Goal: Entertainment & Leisure: Browse casually

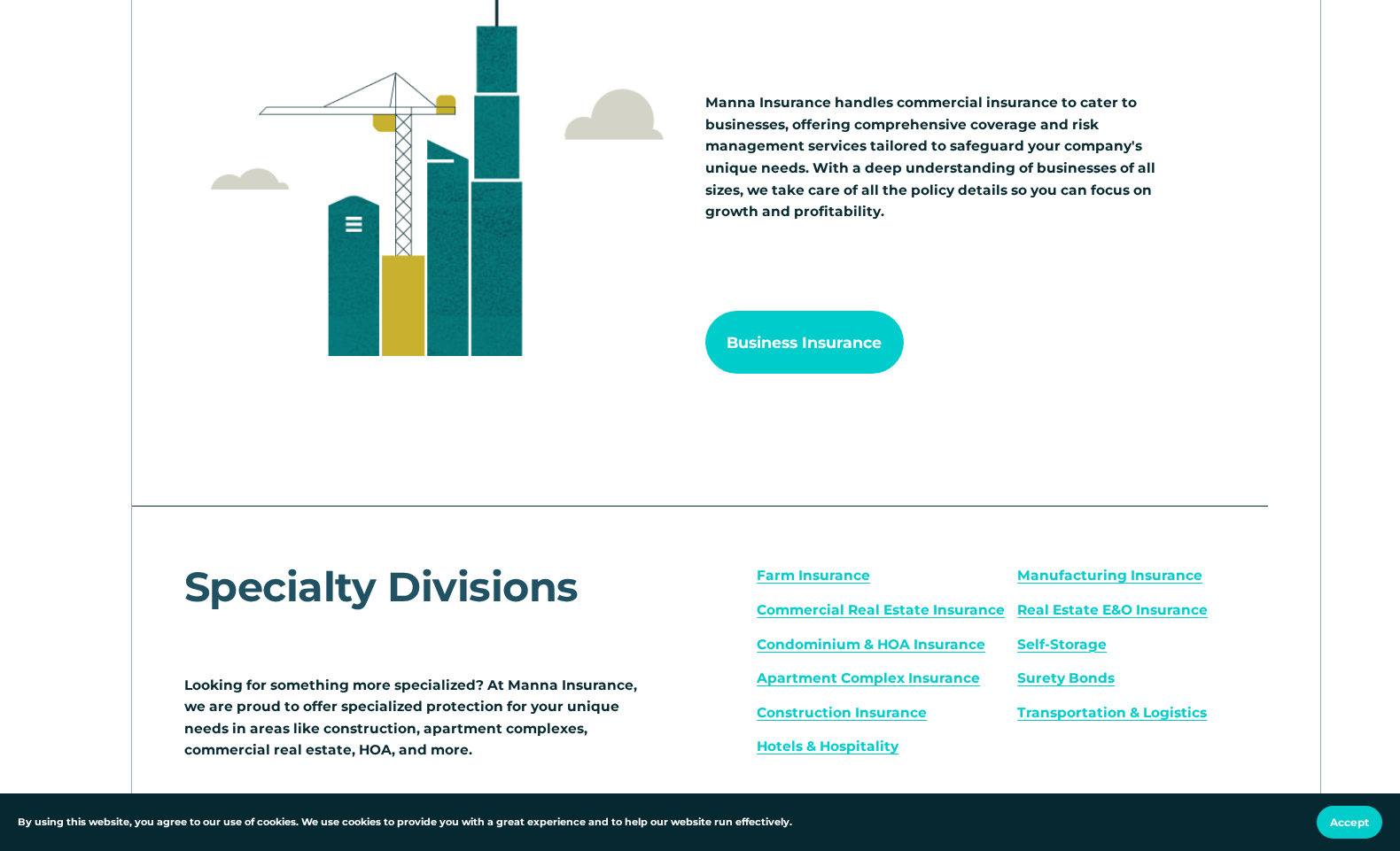
scroll to position [1916, 0]
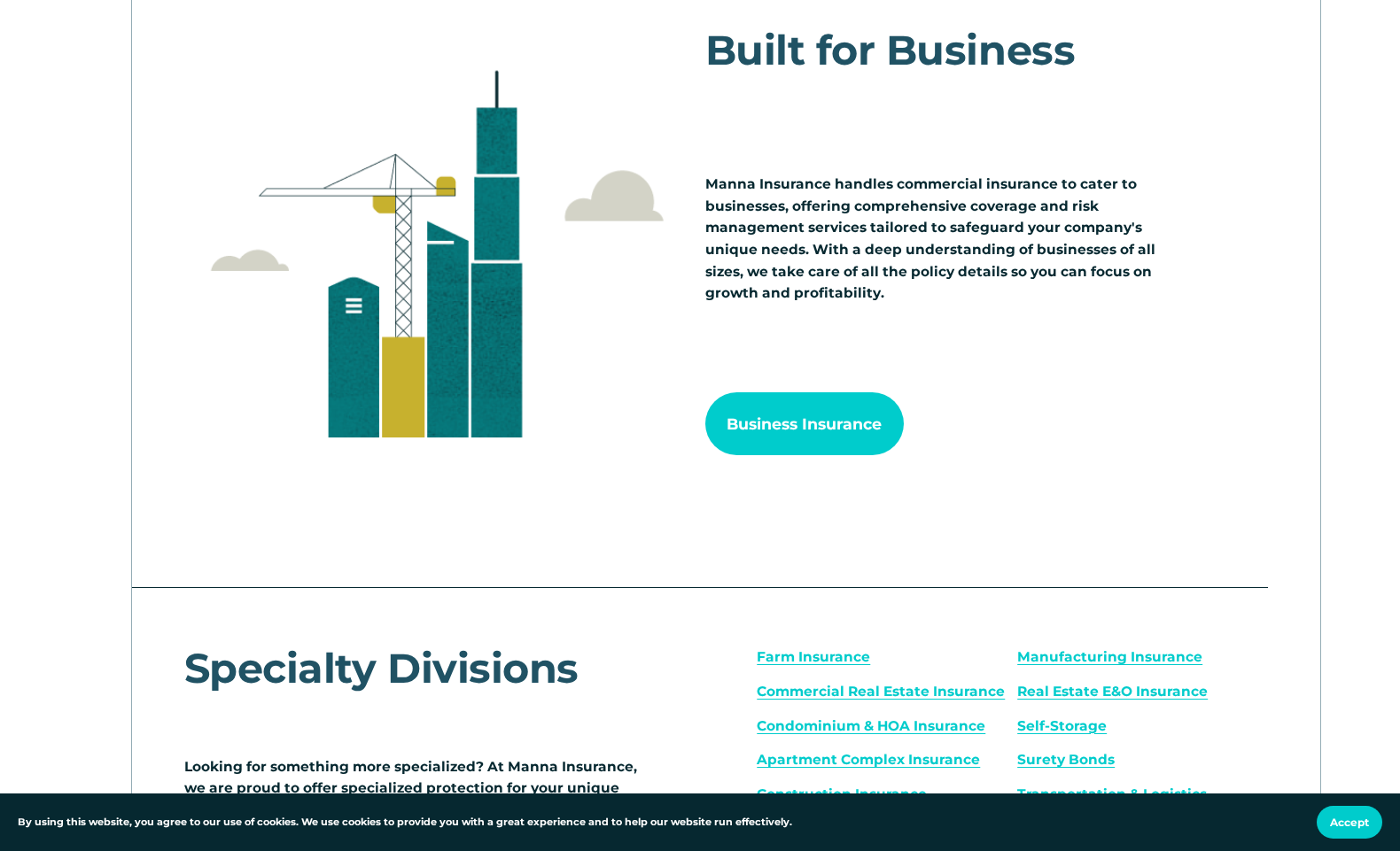
click at [1019, 139] on div "Built for Business" at bounding box center [961, 96] width 511 height 135
click at [1052, 79] on div "Built for Business" at bounding box center [961, 96] width 511 height 135
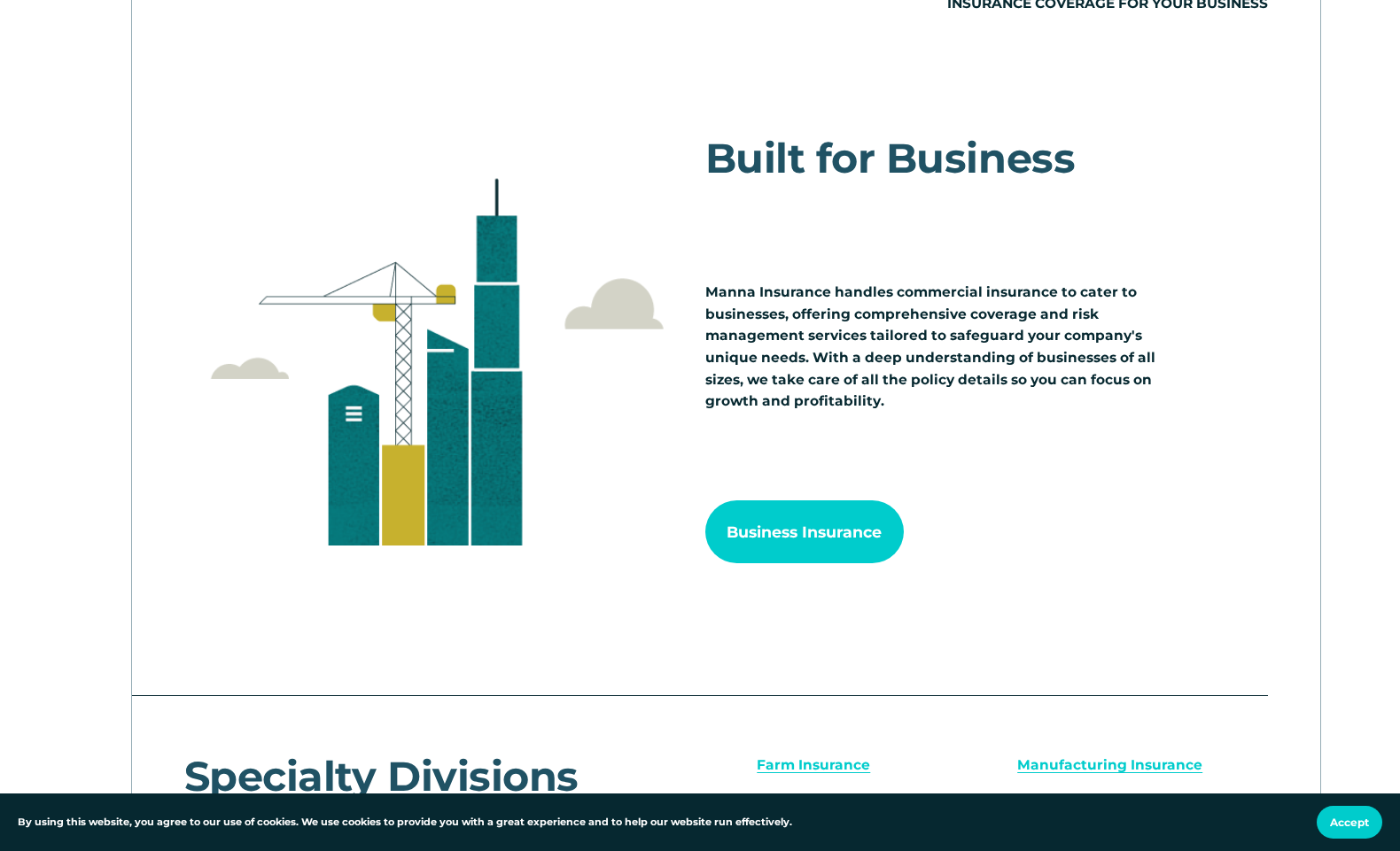
scroll to position [1810, 0]
click at [1062, 237] on div "Built for Business" at bounding box center [961, 203] width 511 height 135
click at [1060, 215] on div "Built for Business" at bounding box center [961, 203] width 511 height 135
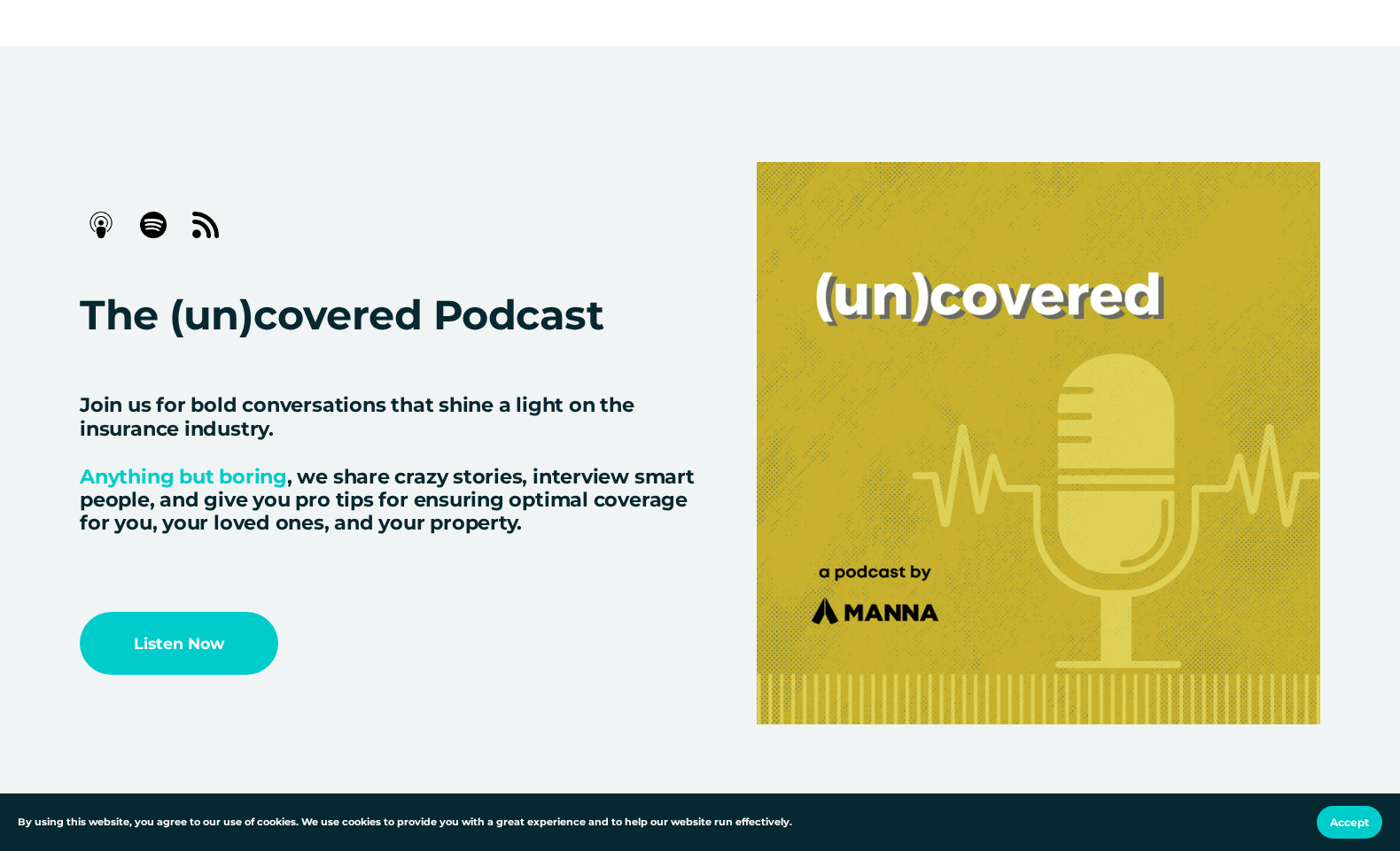
scroll to position [3719, 0]
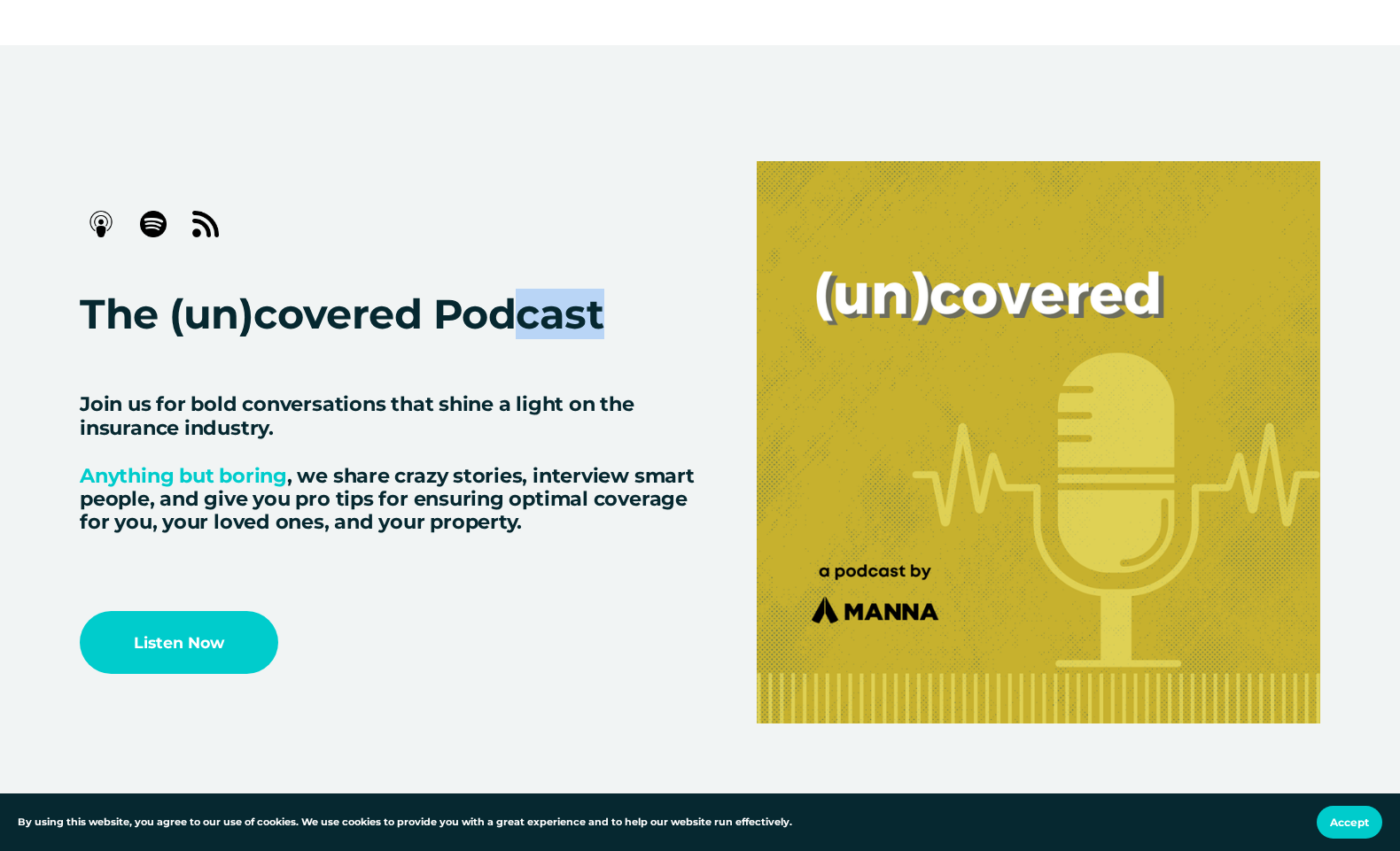
drag, startPoint x: 611, startPoint y: 308, endPoint x: 516, endPoint y: 311, distance: 95.0
click at [516, 311] on h2 "The (un)covered Podcast" at bounding box center [387, 314] width 615 height 44
click at [563, 304] on span "The (un)covered Podcast" at bounding box center [341, 314] width 524 height 51
drag, startPoint x: 635, startPoint y: 311, endPoint x: 80, endPoint y: 344, distance: 556.0
click at [80, 336] on h2 "The (un)covered Podcast" at bounding box center [387, 314] width 615 height 44
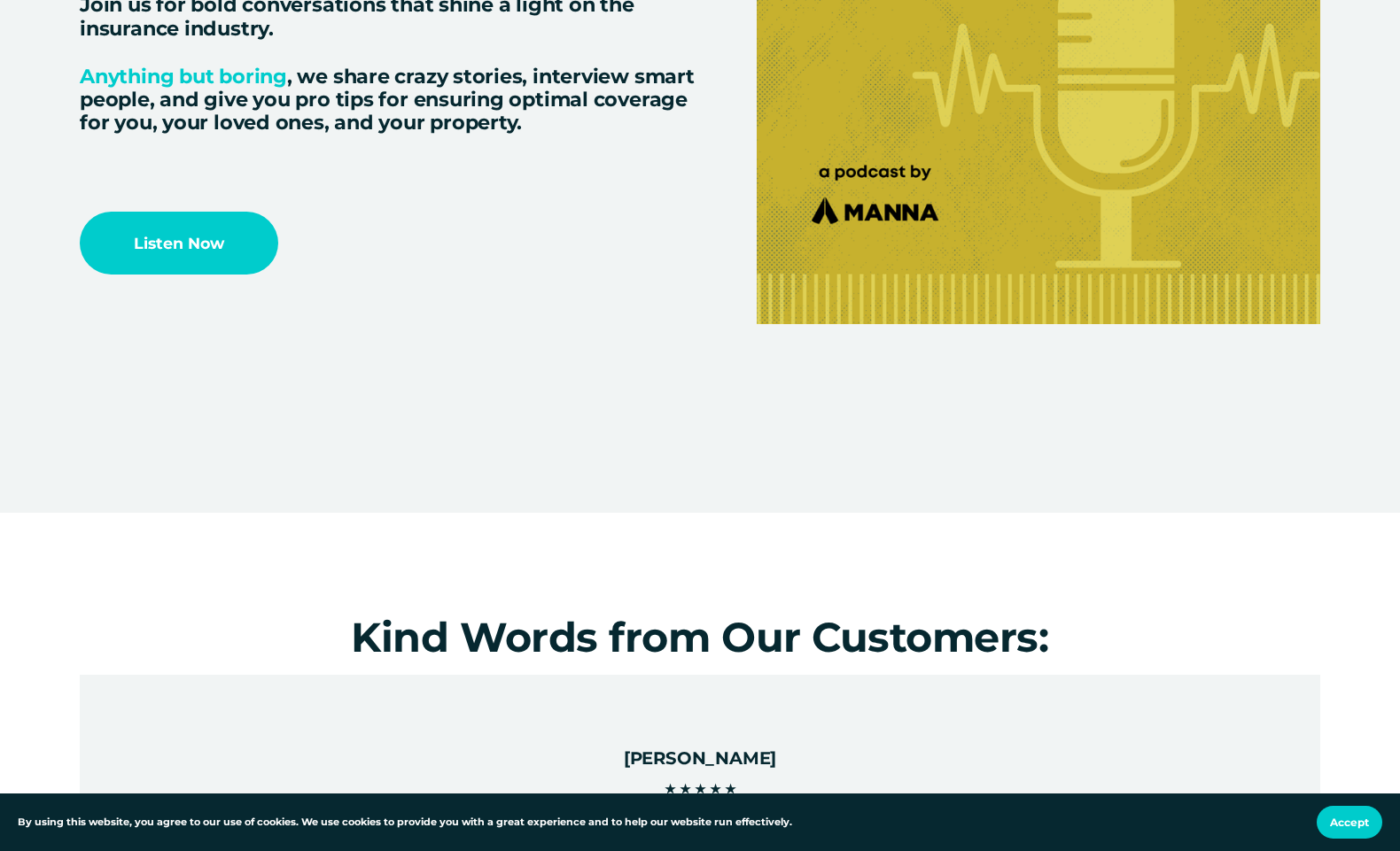
click at [705, 198] on div at bounding box center [700, 80] width 1400 height 682
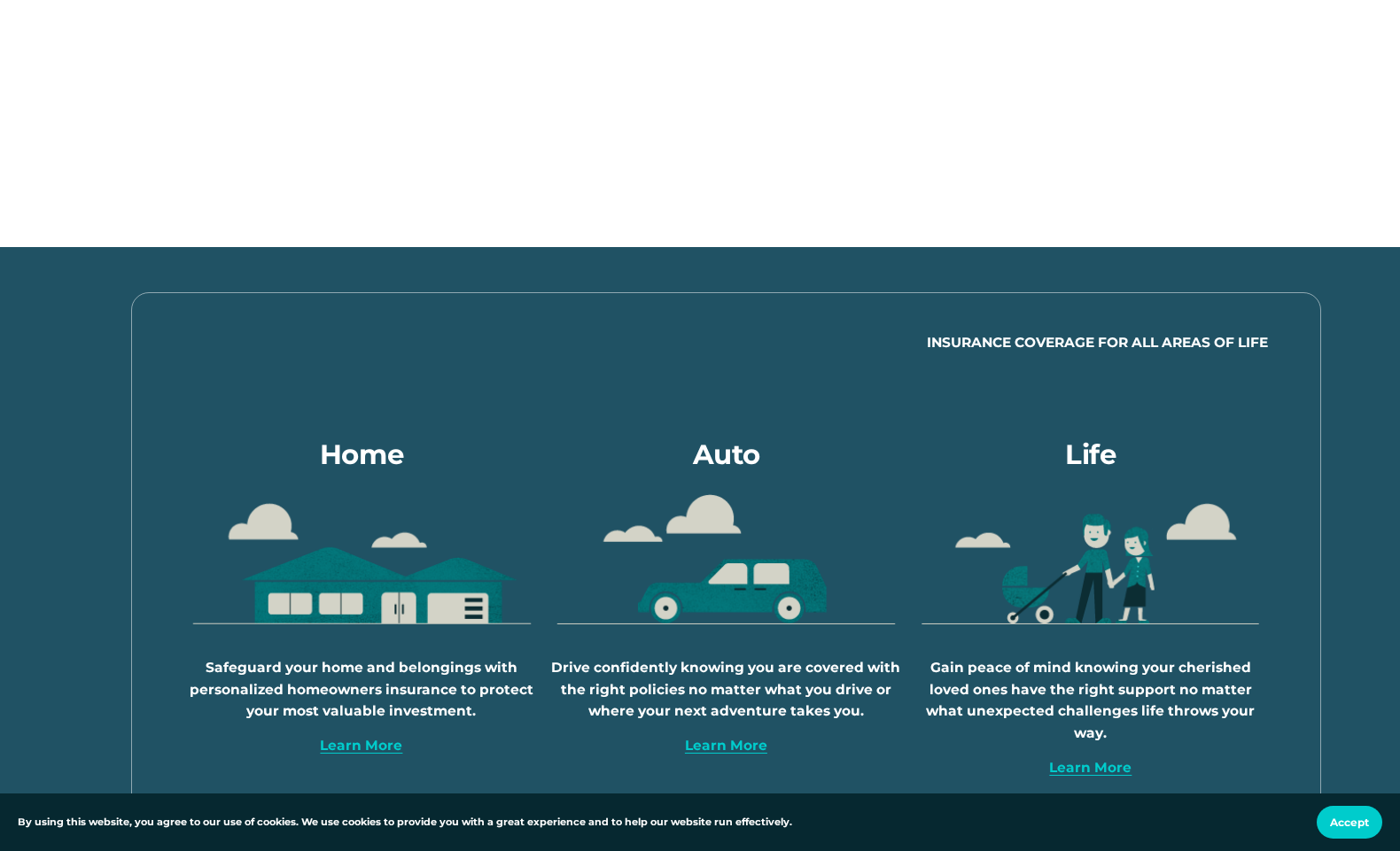
scroll to position [380, 0]
